Goal: Navigation & Orientation: Find specific page/section

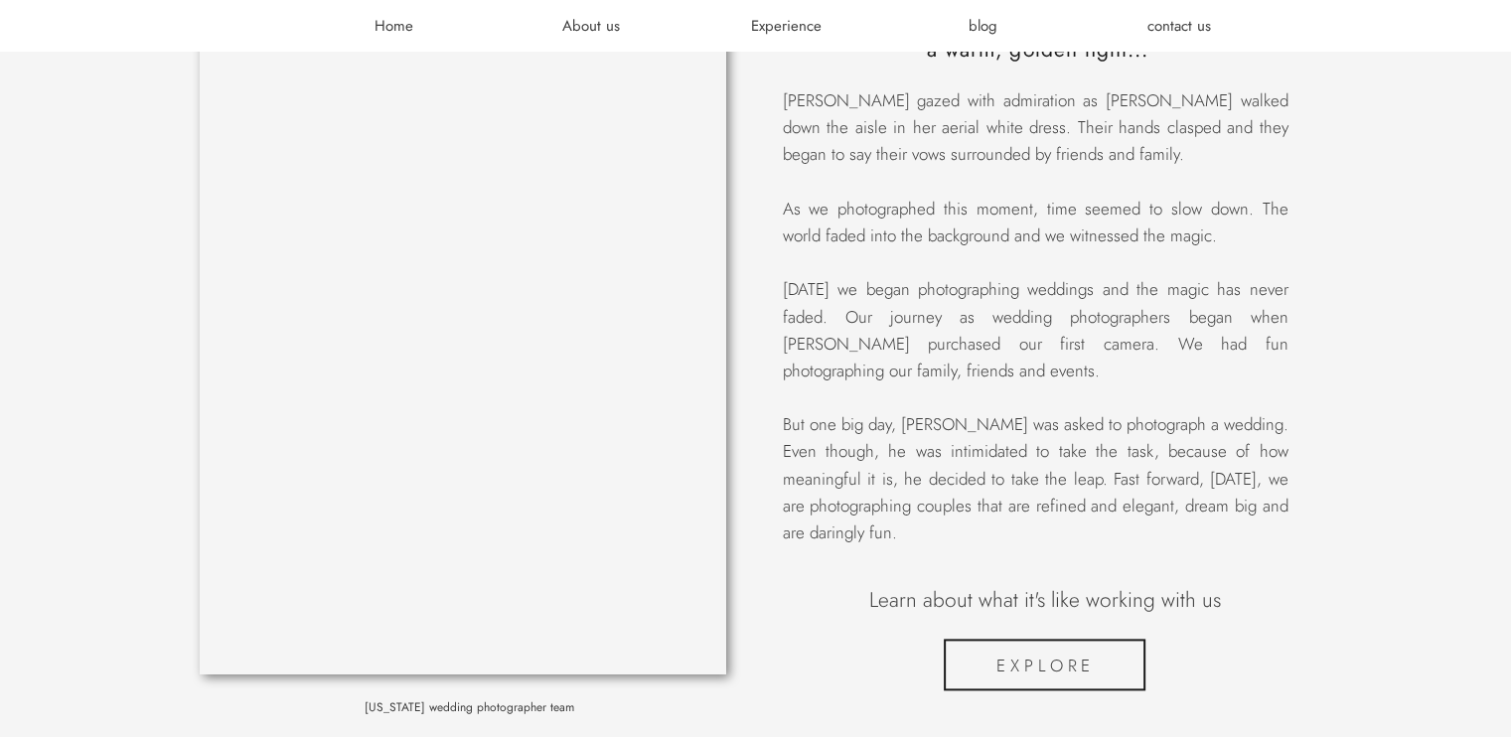
scroll to position [2583, 0]
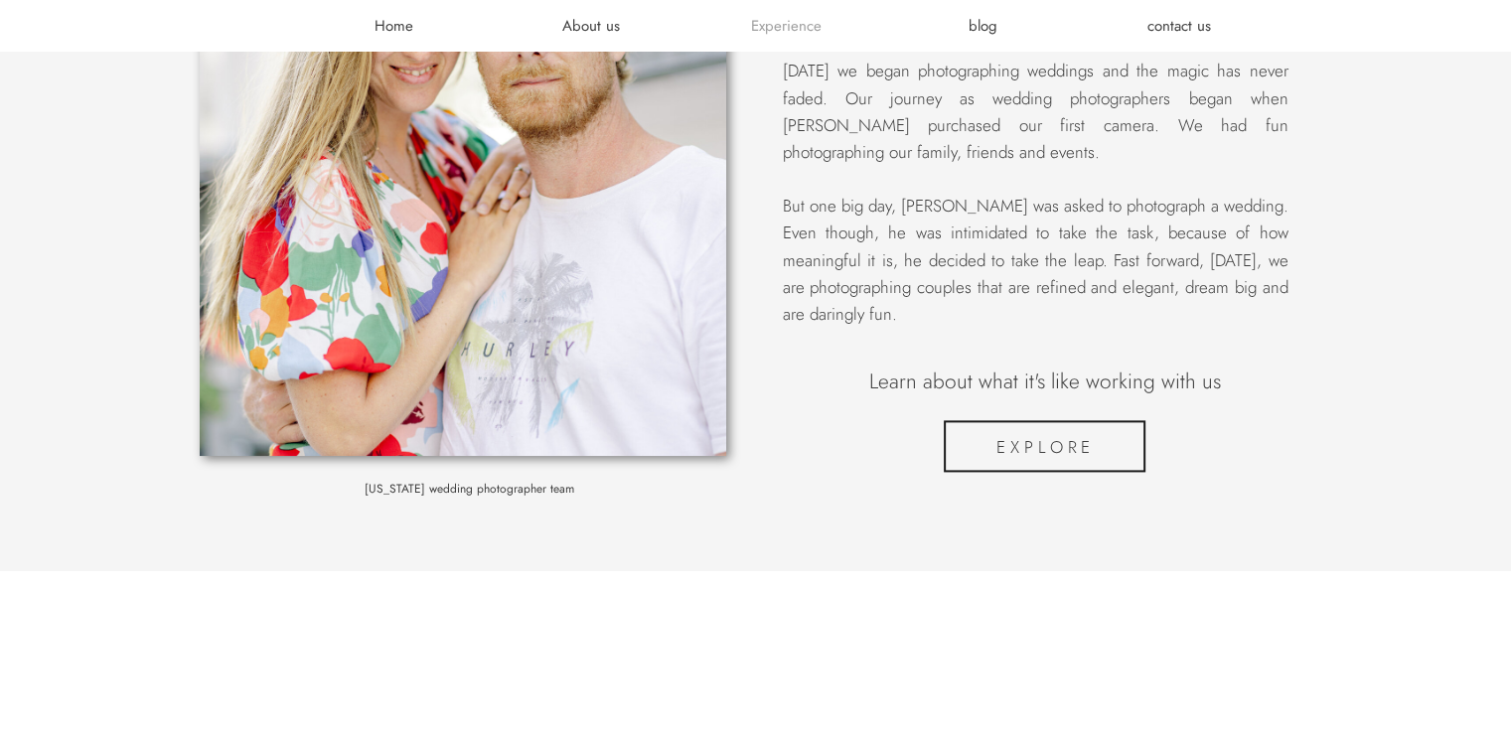
click at [786, 16] on h3 "Experience" at bounding box center [786, 26] width 119 height 20
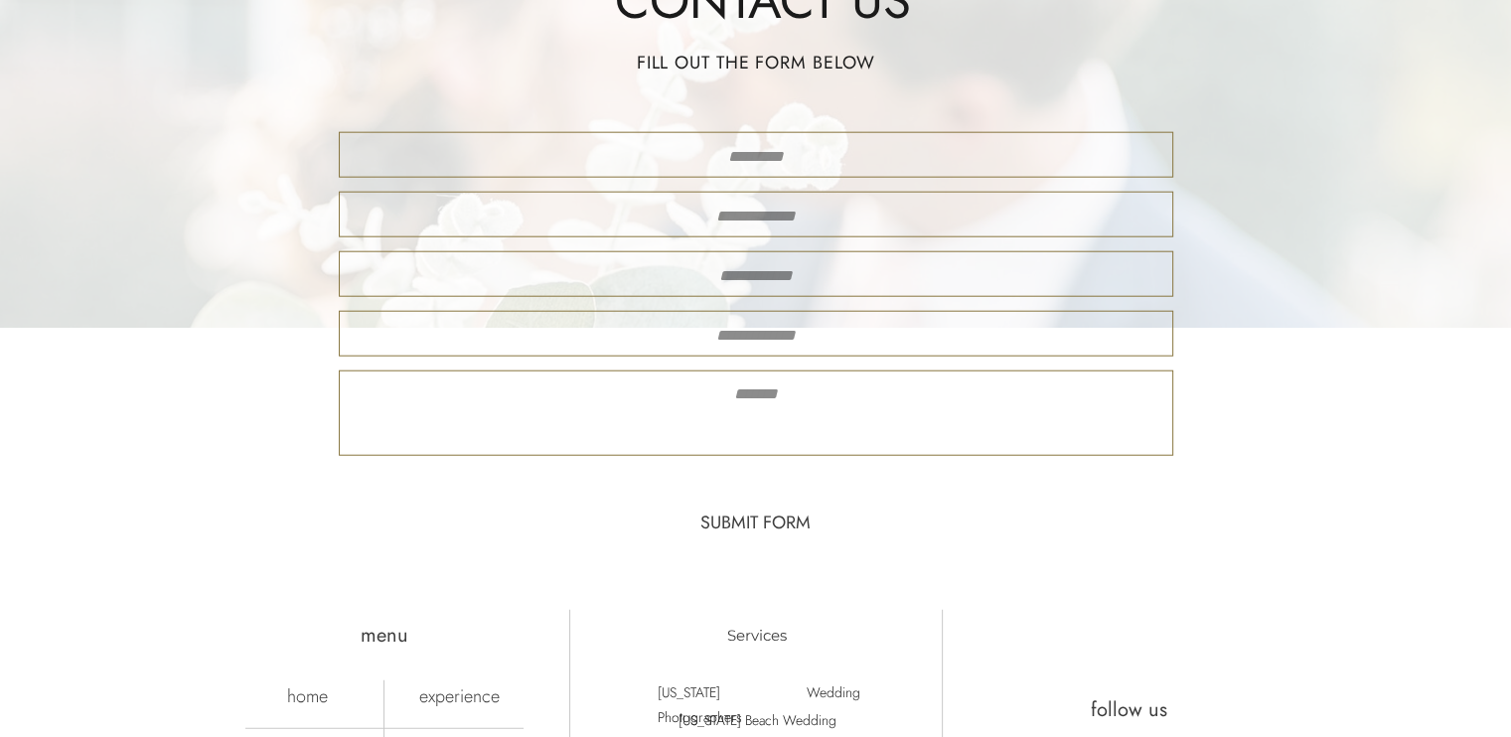
scroll to position [5254, 0]
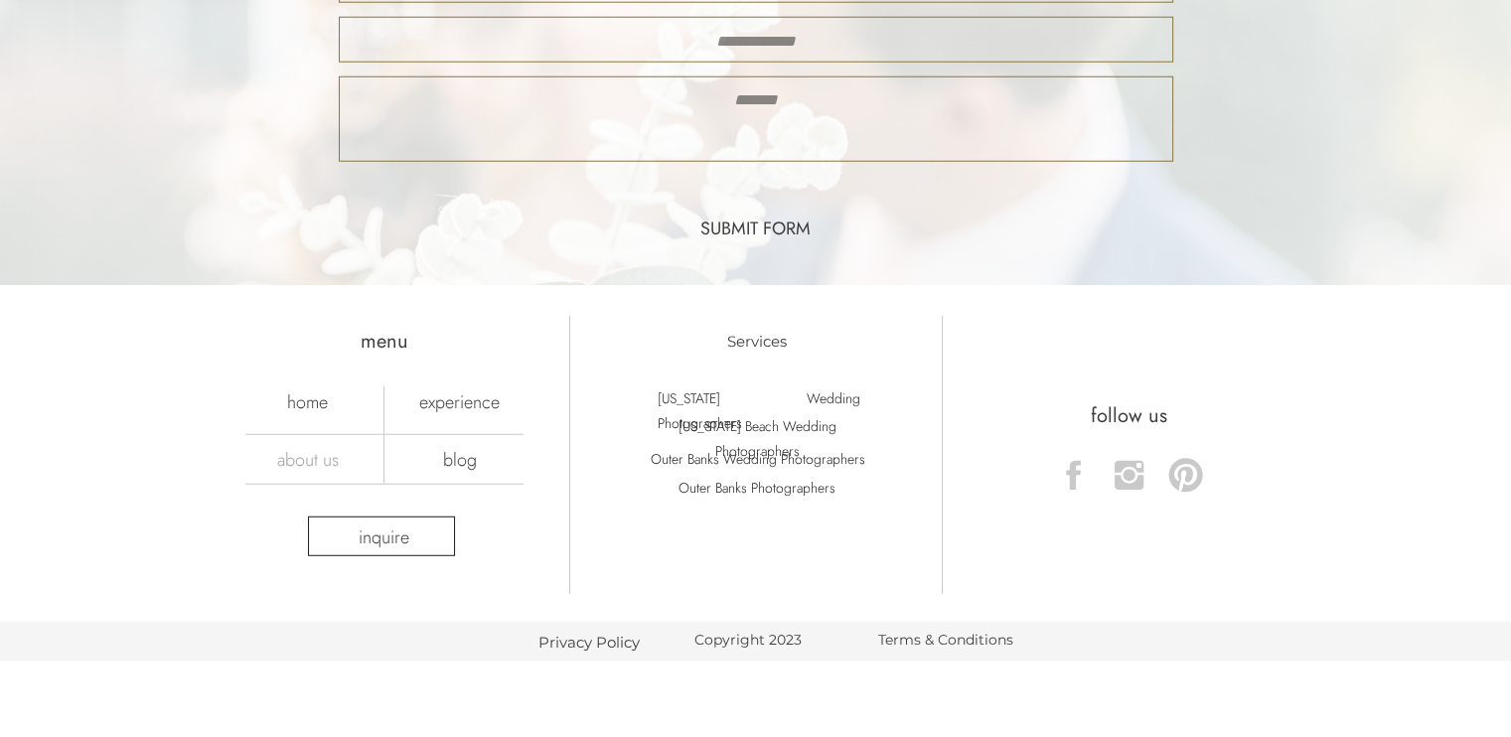
click at [309, 455] on nav "about us" at bounding box center [307, 459] width 139 height 22
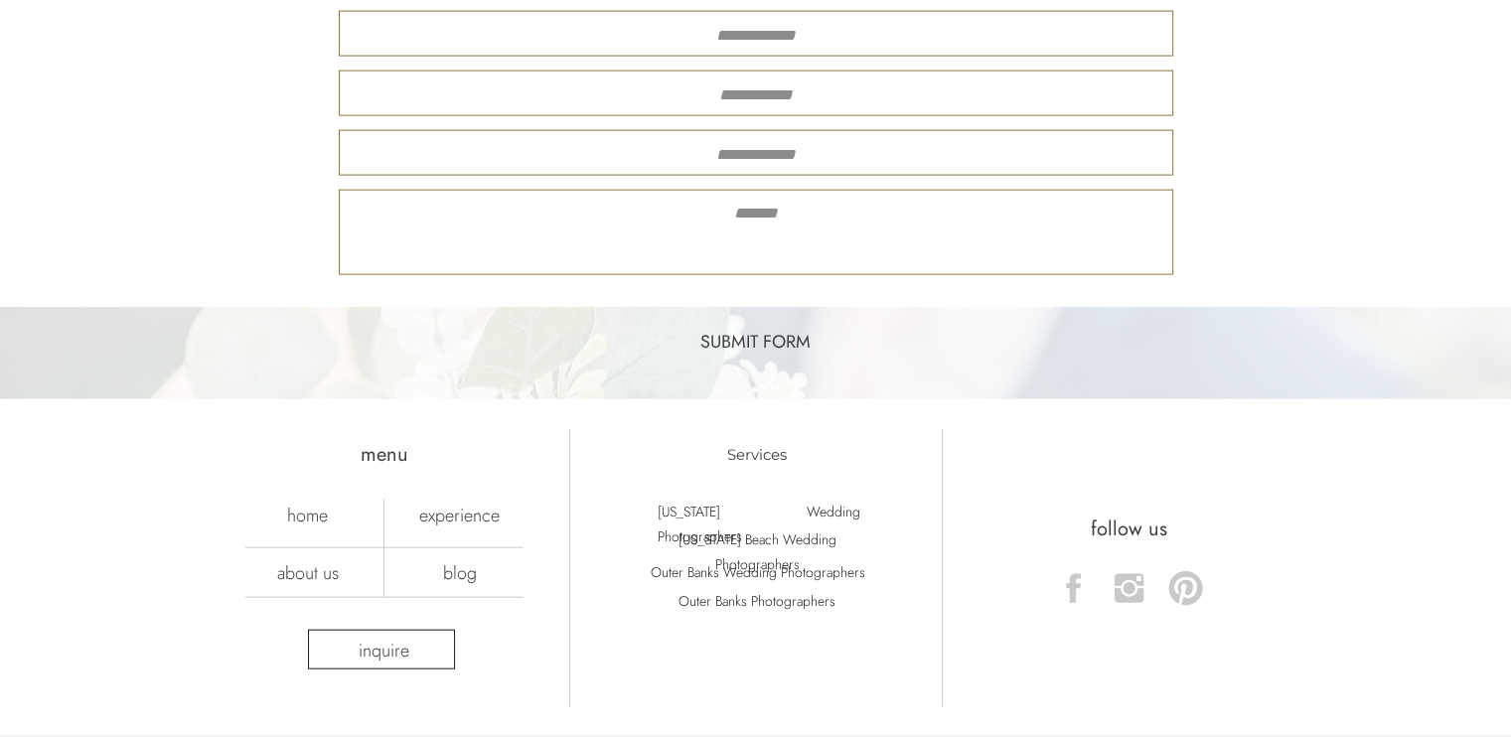
scroll to position [4511, 0]
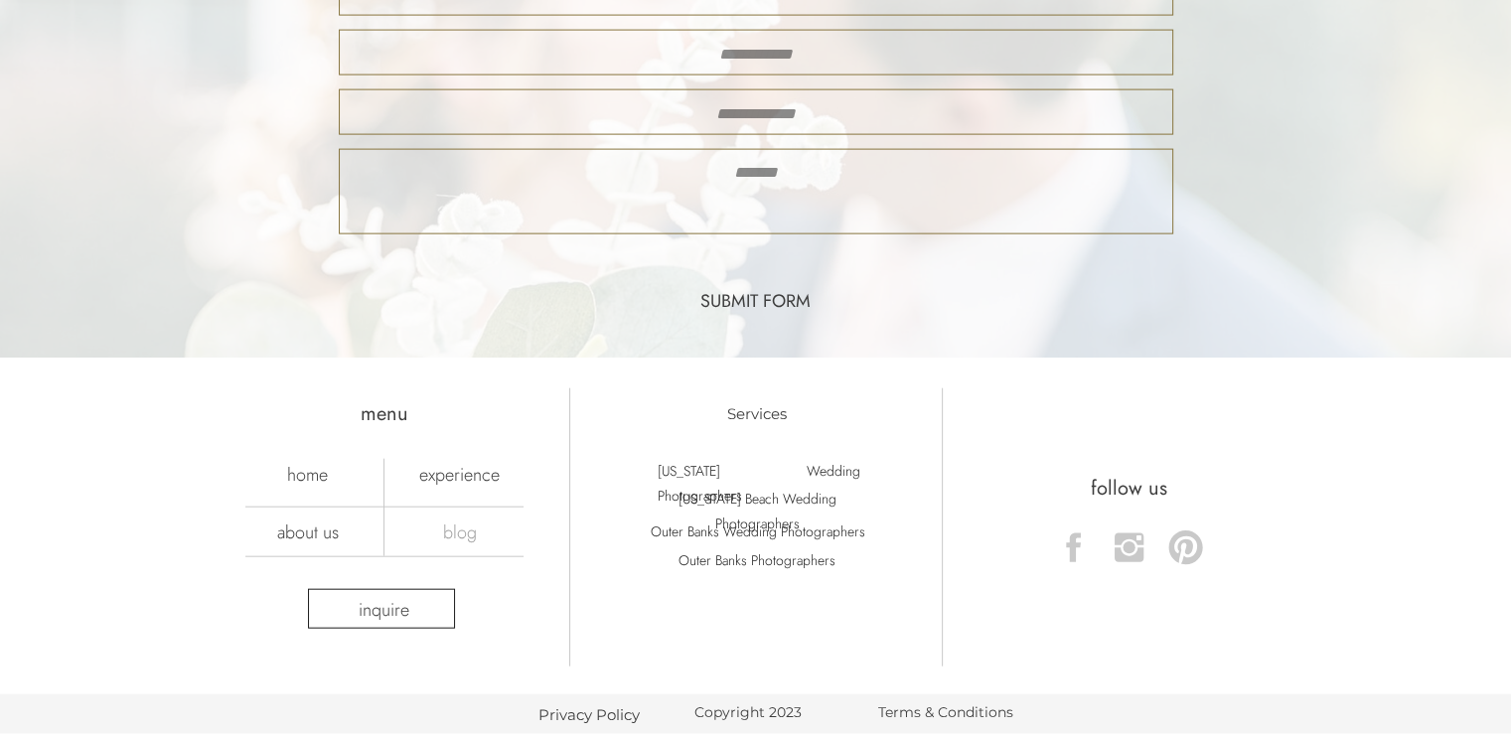
click at [446, 522] on nav "blog" at bounding box center [459, 532] width 139 height 22
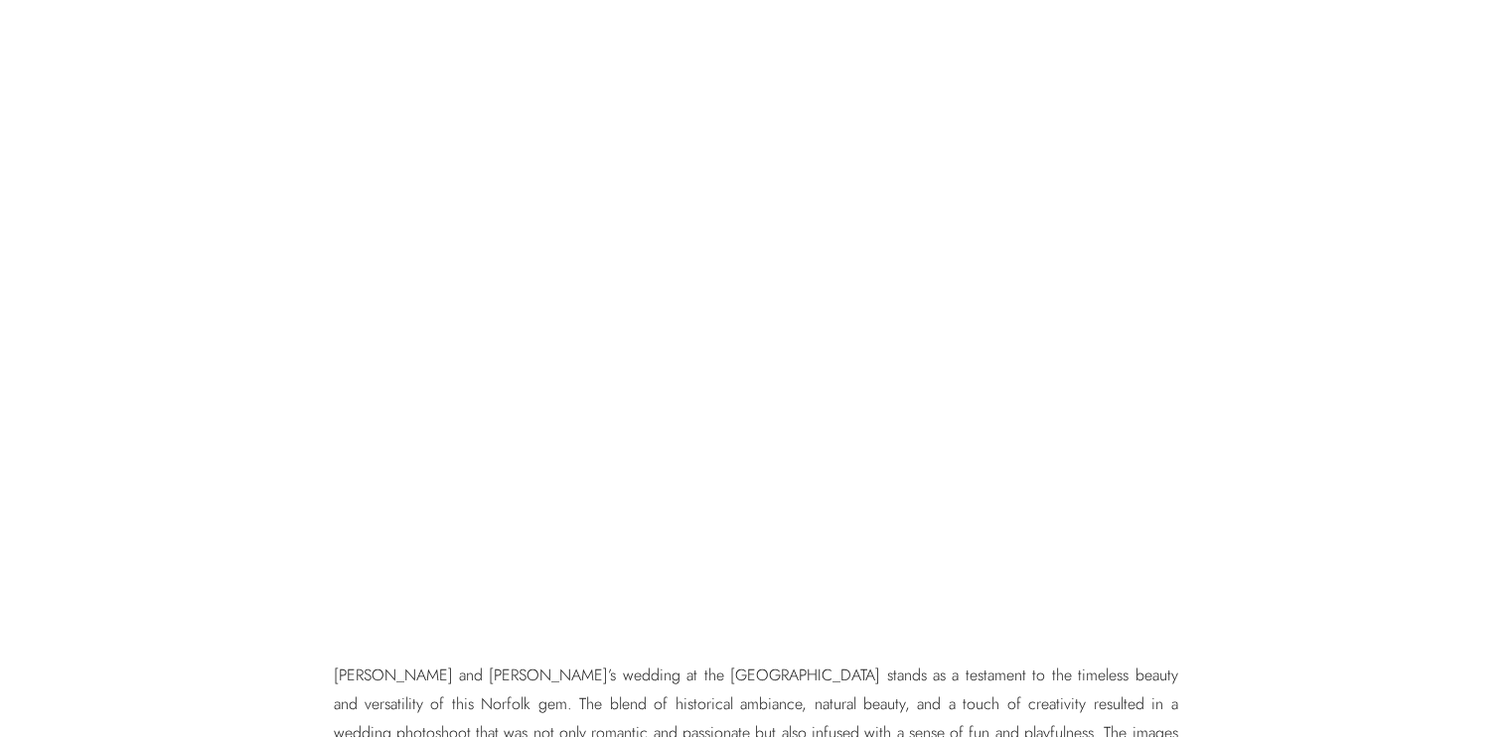
scroll to position [11602, 0]
